Goal: Information Seeking & Learning: Learn about a topic

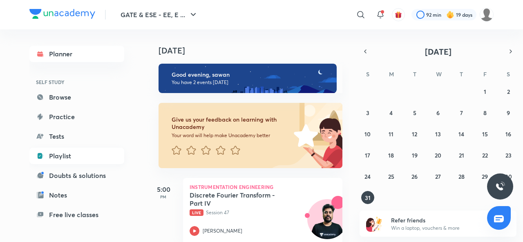
click at [65, 160] on link "Playlist" at bounding box center [76, 156] width 95 height 16
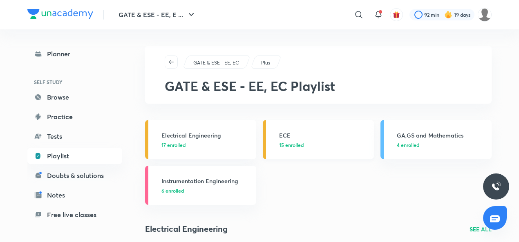
click at [312, 136] on h3 "ECE" at bounding box center [324, 135] width 90 height 9
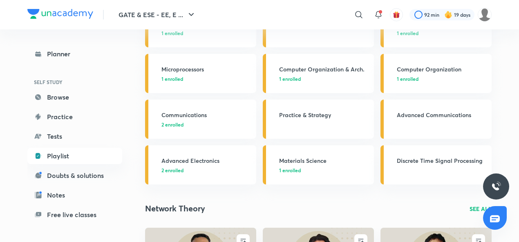
scroll to position [203, 0]
click at [192, 120] on div "Communications 2 enrolled" at bounding box center [206, 120] width 90 height 18
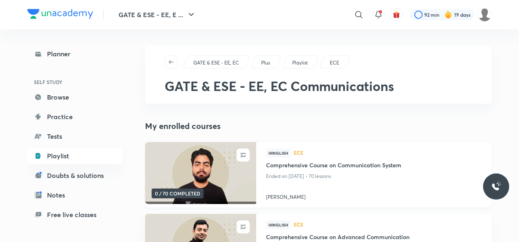
click at [278, 197] on h4 "[PERSON_NAME]" at bounding box center [374, 195] width 216 height 11
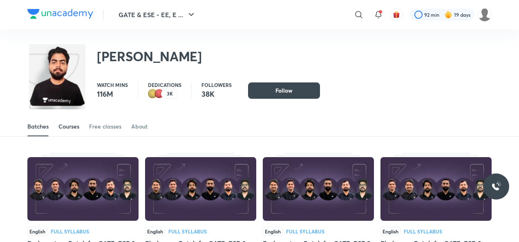
click at [69, 125] on div "Courses" at bounding box center [68, 127] width 21 height 8
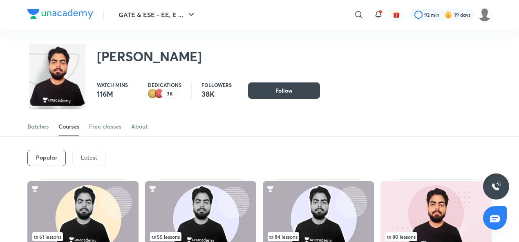
drag, startPoint x: 0, startPoint y: 0, endPoint x: 92, endPoint y: 154, distance: 179.5
click at [92, 154] on p "Latest" at bounding box center [89, 157] width 16 height 7
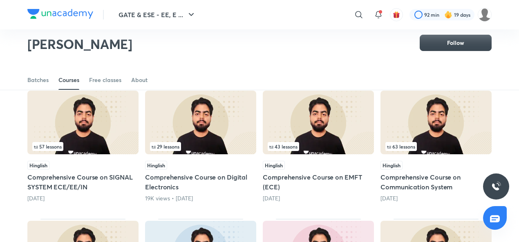
scroll to position [197, 0]
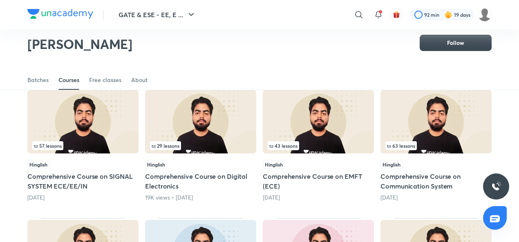
click at [203, 123] on img at bounding box center [200, 122] width 111 height 64
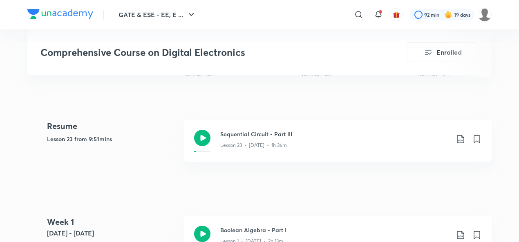
scroll to position [352, 0]
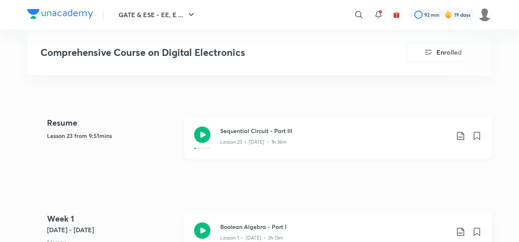
click at [203, 131] on icon at bounding box center [202, 135] width 16 height 16
